Goal: Check status: Check status

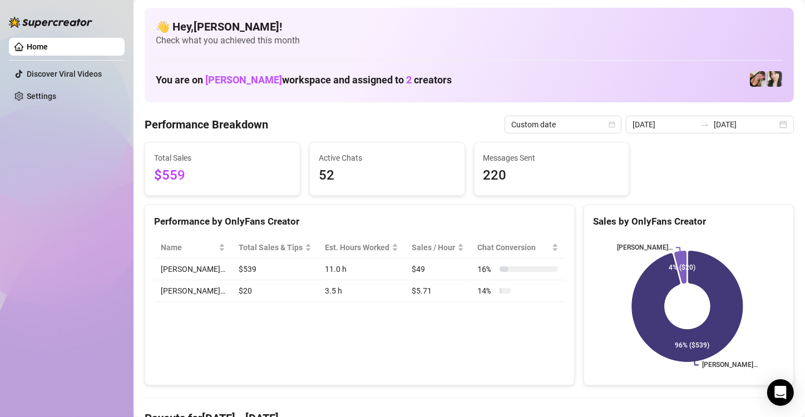
scroll to position [56, 0]
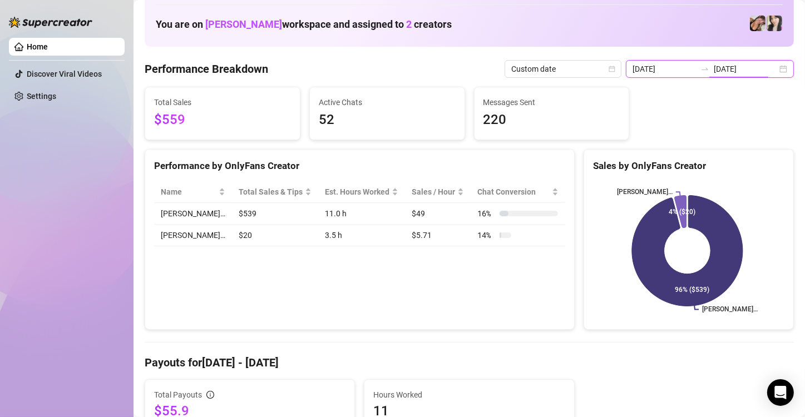
click at [760, 69] on input "[DATE]" at bounding box center [745, 69] width 63 height 12
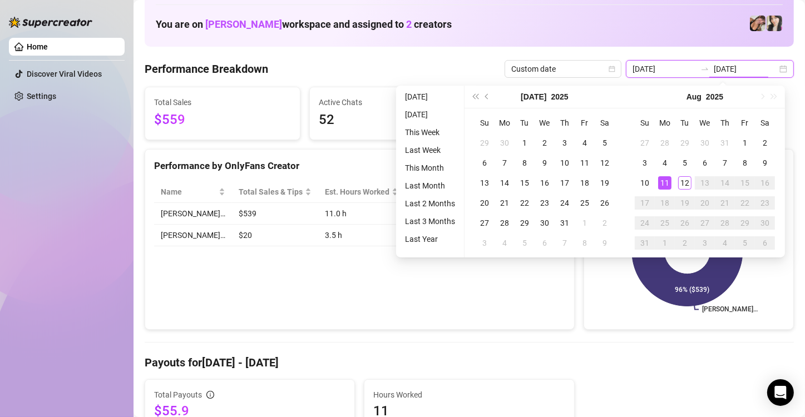
click at [775, 70] on div "[DATE] [DATE]" at bounding box center [710, 69] width 168 height 18
type input "[DATE]"
click at [687, 186] on div "12" at bounding box center [684, 182] width 13 height 13
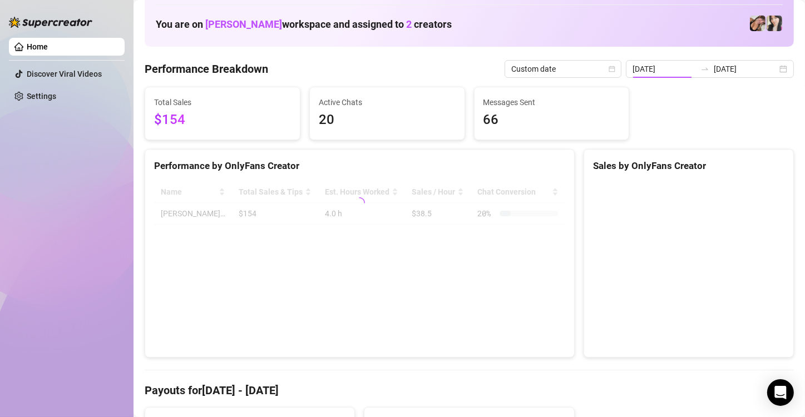
type input "[DATE]"
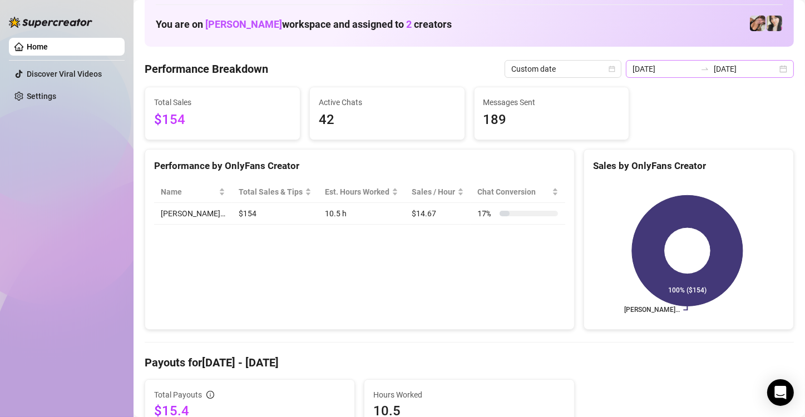
click at [776, 64] on div "[DATE] [DATE]" at bounding box center [710, 69] width 168 height 18
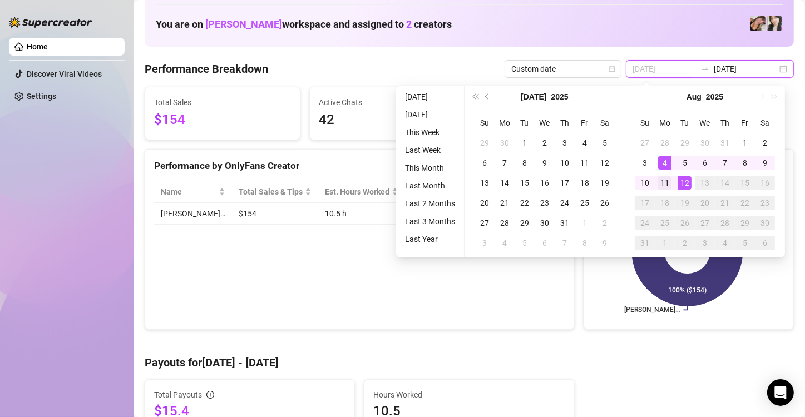
type input "[DATE]"
click at [666, 179] on div "11" at bounding box center [664, 182] width 13 height 13
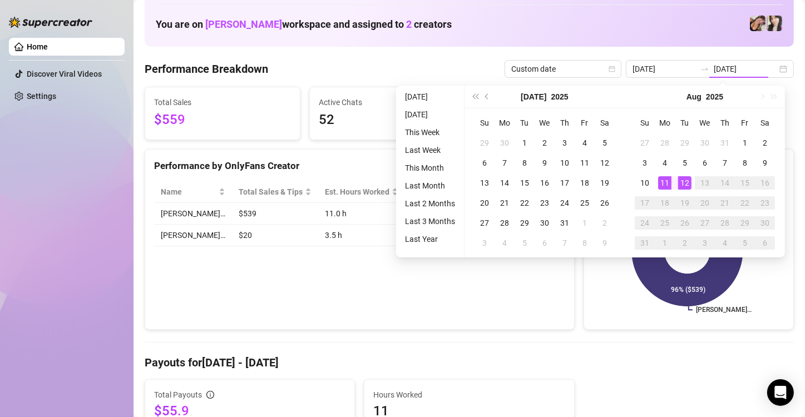
type input "[DATE]"
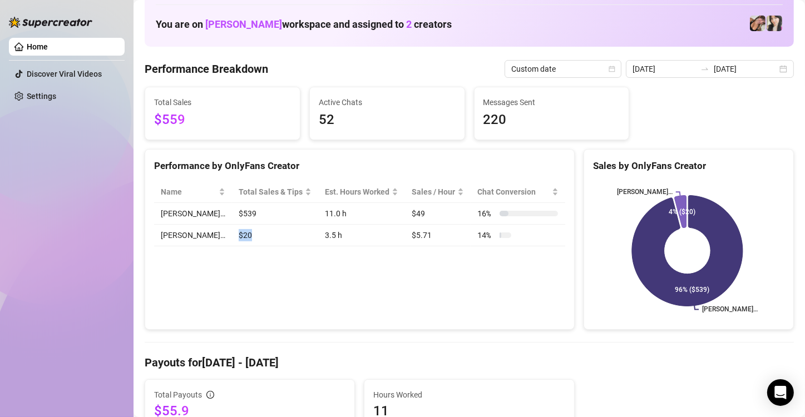
drag, startPoint x: 227, startPoint y: 235, endPoint x: 213, endPoint y: 233, distance: 14.6
click at [232, 233] on td "$20" at bounding box center [275, 236] width 86 height 22
click at [769, 68] on div "[DATE] [DATE]" at bounding box center [710, 69] width 168 height 18
click at [778, 66] on div "[DATE] [DATE]" at bounding box center [710, 69] width 168 height 18
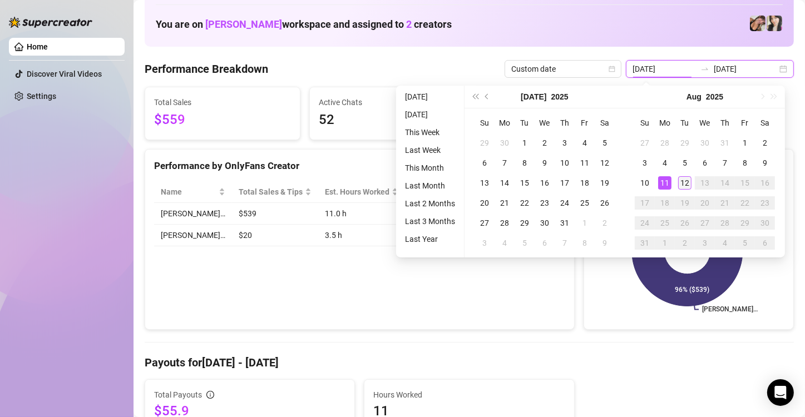
type input "[DATE]"
click at [682, 185] on div "12" at bounding box center [684, 182] width 13 height 13
type input "[DATE]"
click at [548, 299] on div "Performance by OnlyFans Creator Name Total Sales & Tips Est. Hours Worked Sales…" at bounding box center [360, 239] width 430 height 181
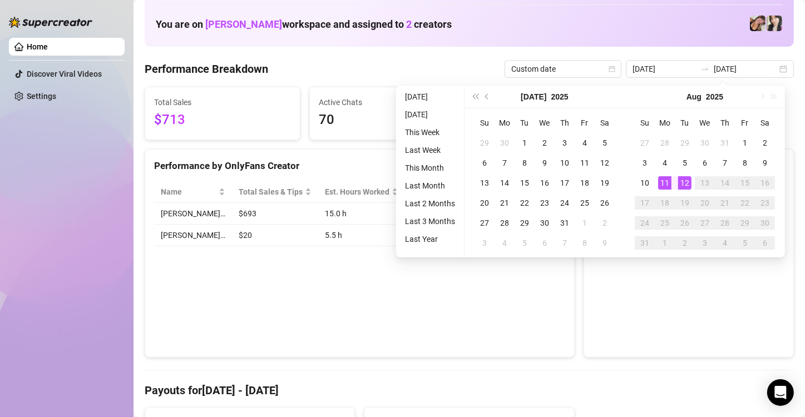
type input "[DATE]"
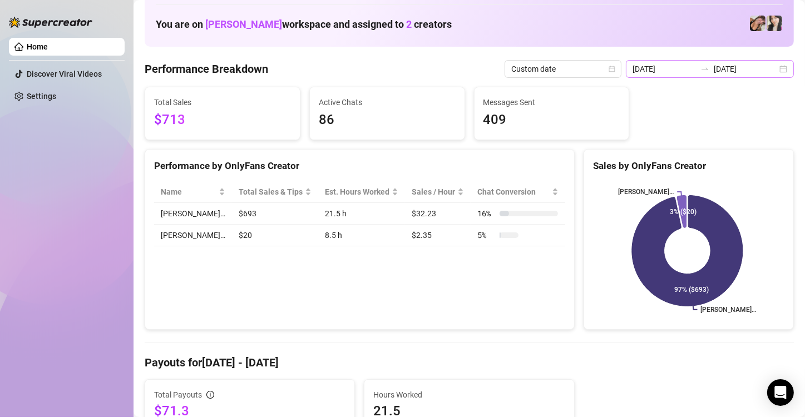
click at [777, 62] on div "[DATE] [DATE]" at bounding box center [710, 69] width 168 height 18
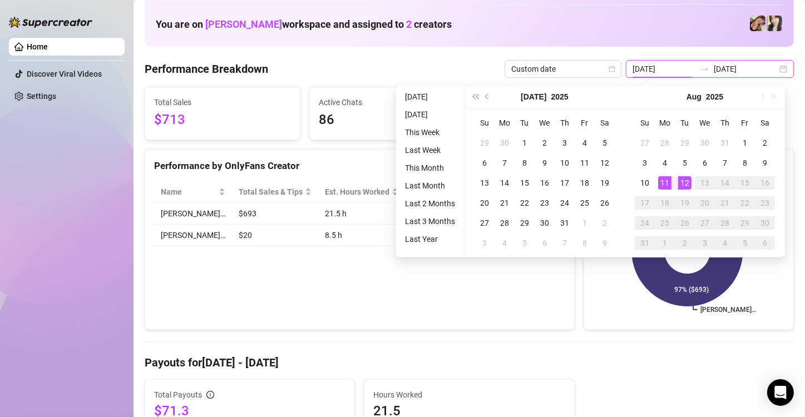
type input "[DATE]"
click at [685, 177] on div "12" at bounding box center [684, 182] width 13 height 13
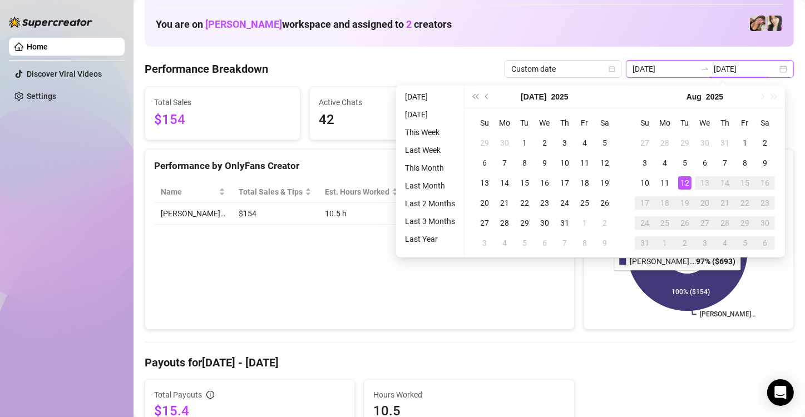
type input "[DATE]"
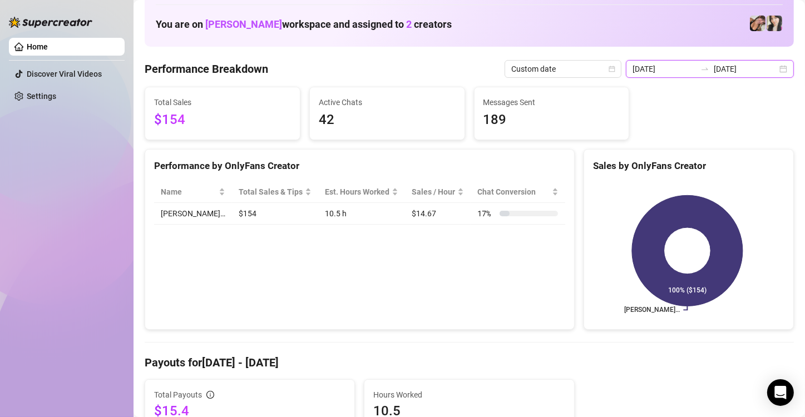
click at [775, 67] on div "[DATE] [DATE]" at bounding box center [710, 69] width 168 height 18
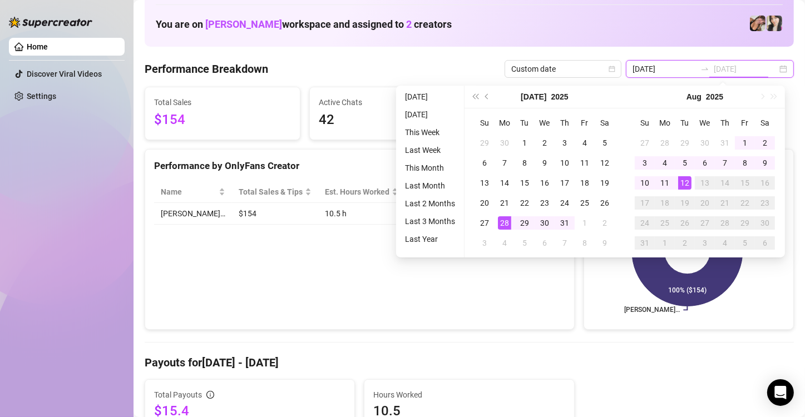
type input "[DATE]"
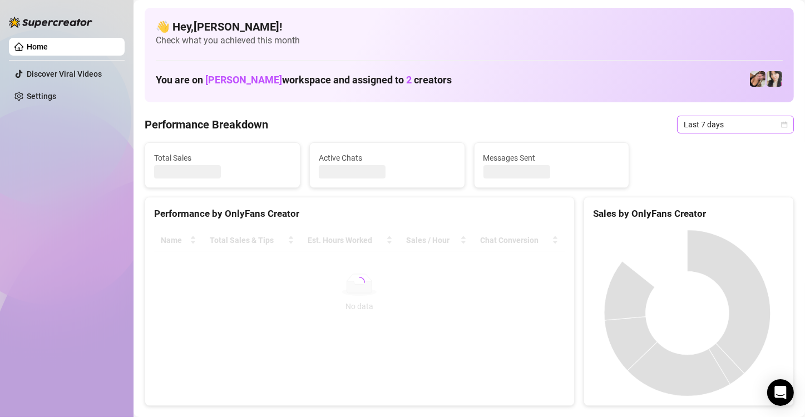
click at [724, 128] on span "Last 7 days" at bounding box center [735, 124] width 103 height 17
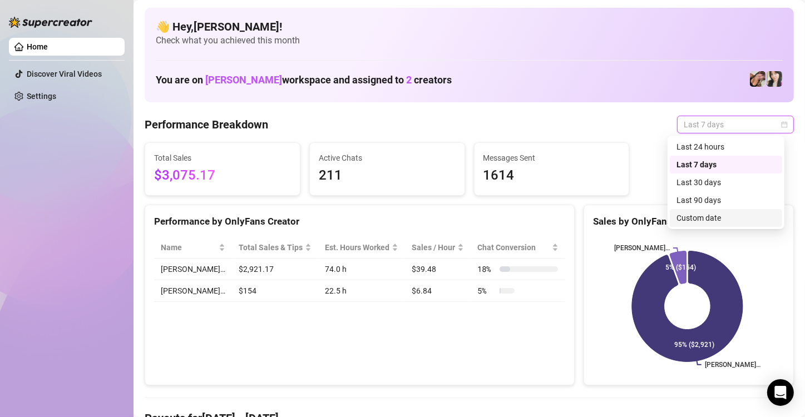
click at [720, 214] on div "Custom date" at bounding box center [725, 218] width 99 height 12
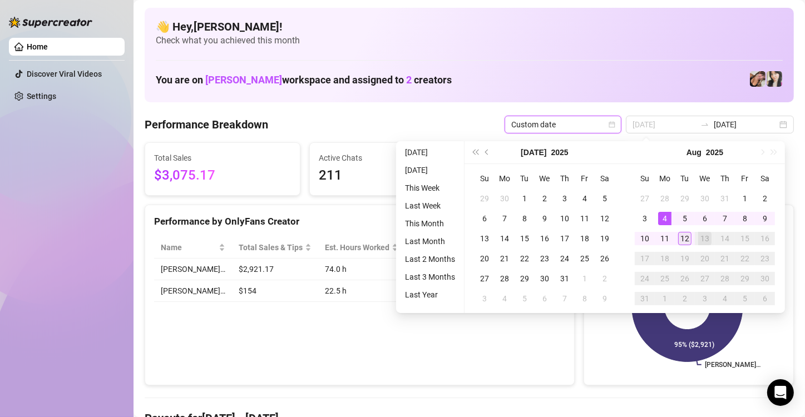
type input "[DATE]"
click at [682, 242] on div "12" at bounding box center [684, 238] width 13 height 13
type input "[DATE]"
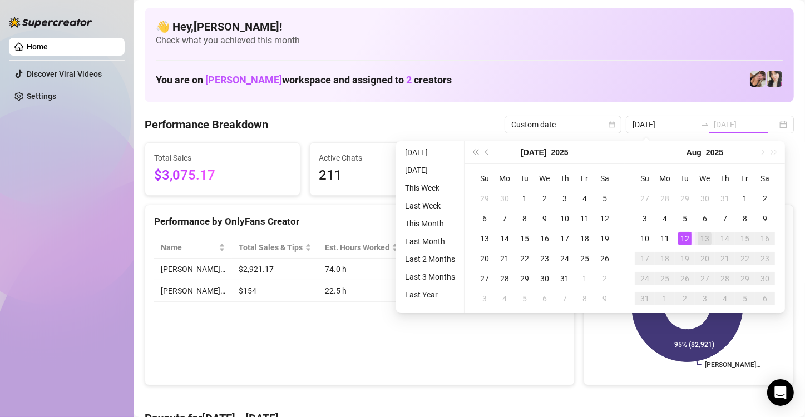
type input "[DATE]"
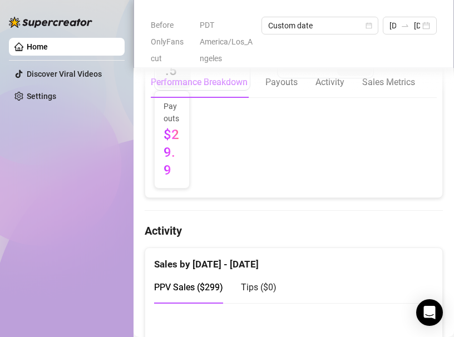
scroll to position [761, 0]
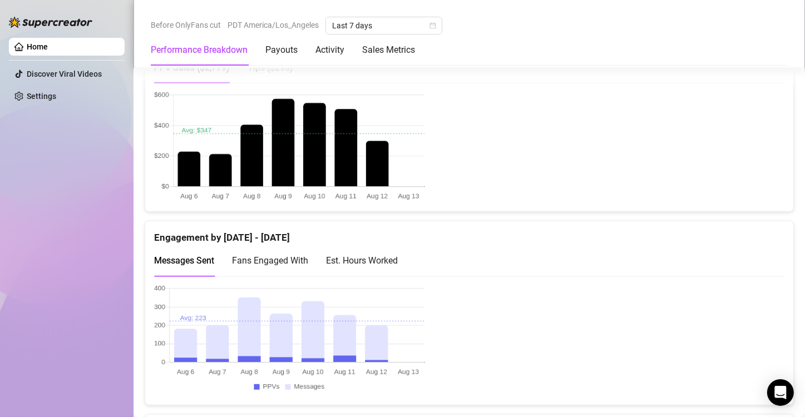
scroll to position [556, 0]
